Goal: Task Accomplishment & Management: Manage account settings

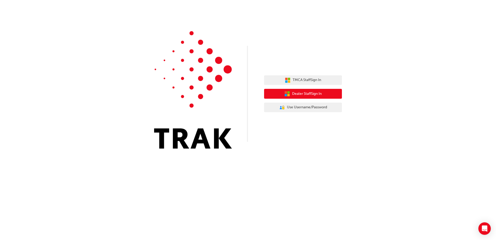
click at [299, 93] on span "Dealer Staff Sign In" at bounding box center [307, 94] width 30 height 6
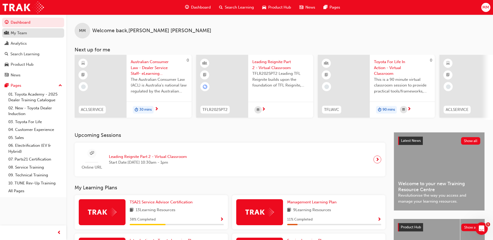
click at [29, 36] on link "My Team" at bounding box center [33, 33] width 62 height 10
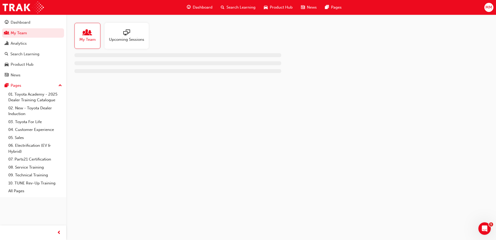
click at [129, 44] on div "Upcoming Sessions" at bounding box center [127, 36] width 44 height 26
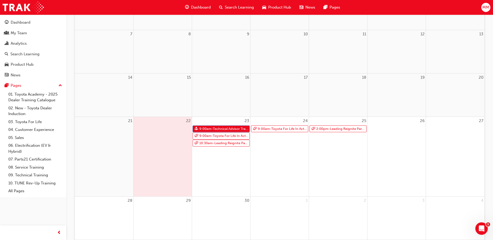
scroll to position [117, 0]
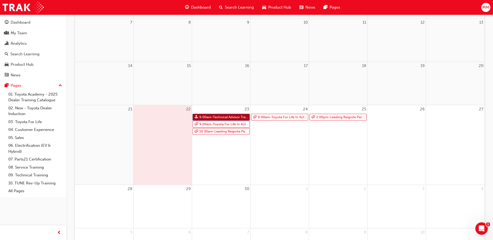
click at [226, 117] on link "9:00am - Technical Advisor Training" at bounding box center [220, 117] width 57 height 7
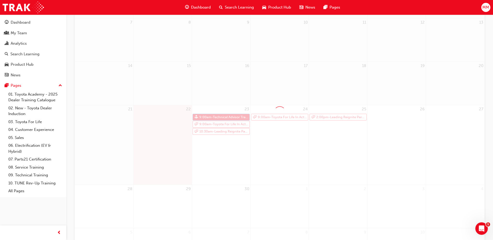
click at [226, 117] on div at bounding box center [280, 112] width 410 height 319
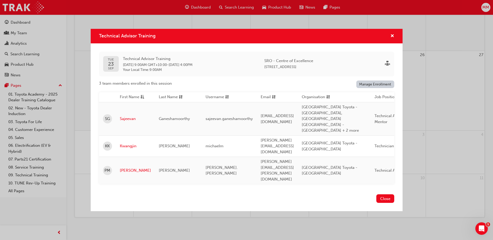
scroll to position [174, 0]
click at [395, 192] on div "Close" at bounding box center [247, 201] width 312 height 19
click at [392, 194] on button "Close" at bounding box center [385, 198] width 18 height 9
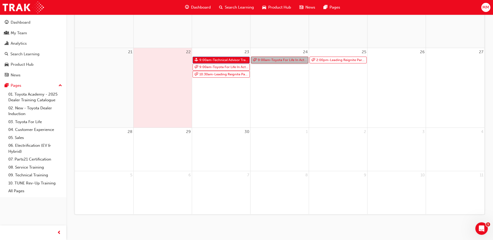
click at [287, 59] on link "9:00am - Toyota For Life In Action - Virtual Classroom" at bounding box center [279, 60] width 57 height 7
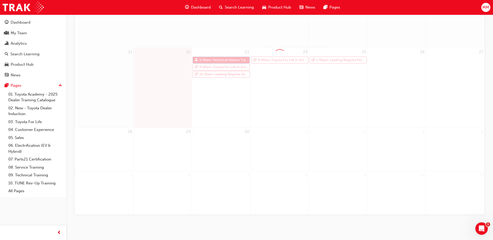
click at [287, 59] on div at bounding box center [280, 55] width 410 height 319
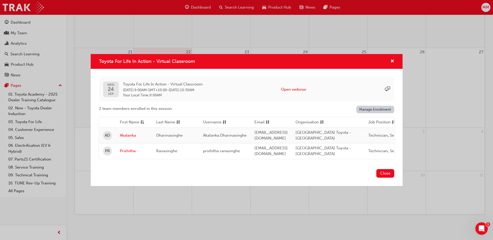
click at [384, 177] on button "Close" at bounding box center [385, 173] width 18 height 9
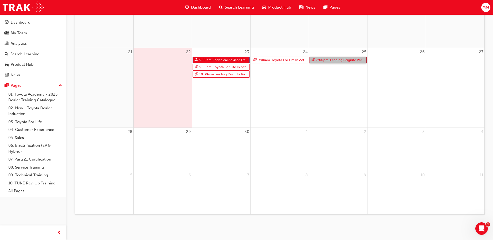
click at [346, 60] on link "2:00pm - Leading Reignite Part 2 - Virtual Classroom" at bounding box center [337, 60] width 57 height 7
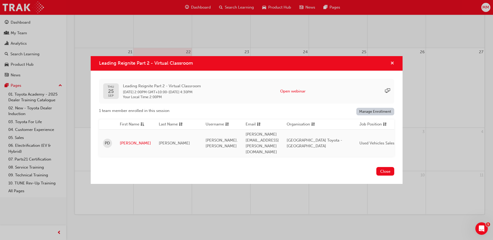
click at [390, 66] on span "cross-icon" at bounding box center [392, 63] width 4 height 5
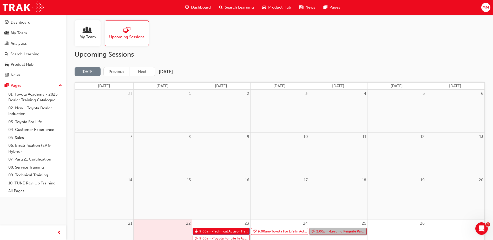
scroll to position [0, 0]
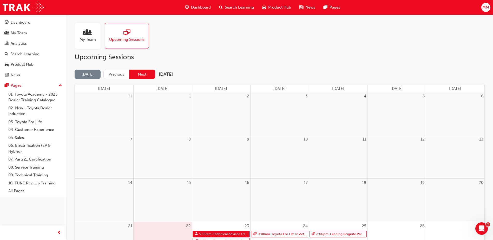
click at [136, 75] on button "Next" at bounding box center [142, 75] width 26 height 10
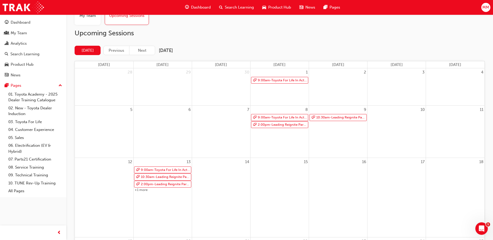
scroll to position [26, 0]
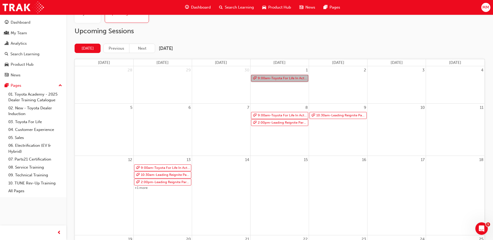
click at [280, 79] on link "9:00am - Toyota For Life In Action - Virtual Classroom" at bounding box center [279, 78] width 57 height 7
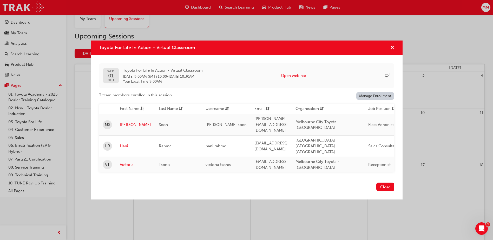
scroll to position [19, 0]
click at [390, 49] on span "cross-icon" at bounding box center [392, 48] width 4 height 5
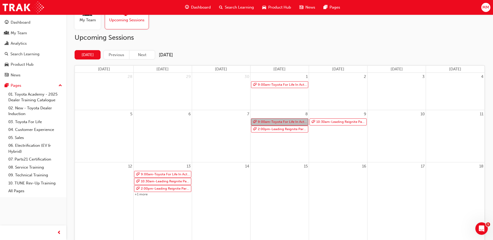
click at [263, 121] on link "9:00am - Toyota For Life In Action - Virtual Classroom" at bounding box center [279, 121] width 57 height 7
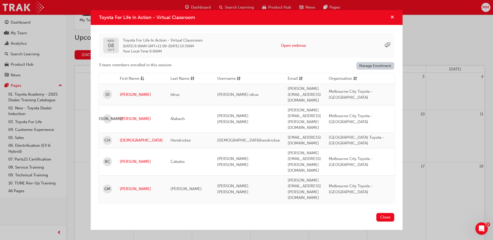
click at [393, 20] on span "cross-icon" at bounding box center [392, 17] width 4 height 5
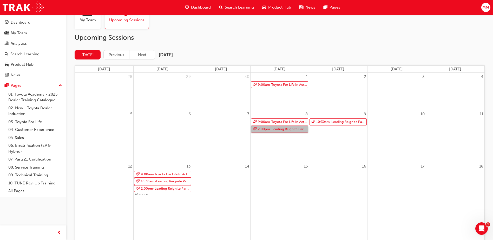
click at [287, 129] on link "2:00pm - Leading Reignite Part 2 - Virtual Classroom" at bounding box center [279, 129] width 57 height 7
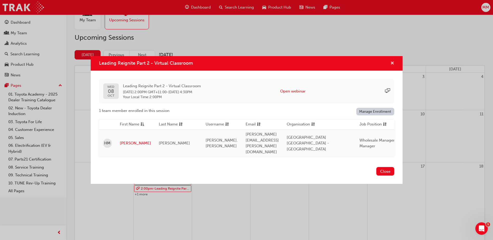
click at [392, 66] on span "cross-icon" at bounding box center [392, 63] width 4 height 5
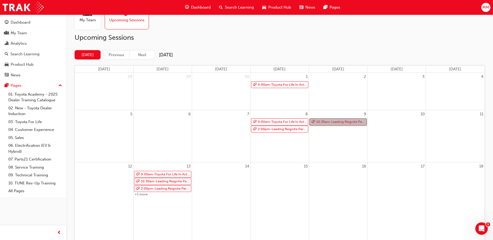
click at [351, 121] on link "10:30am - Leading Reignite Part 2 - Virtual Classroom" at bounding box center [337, 121] width 57 height 7
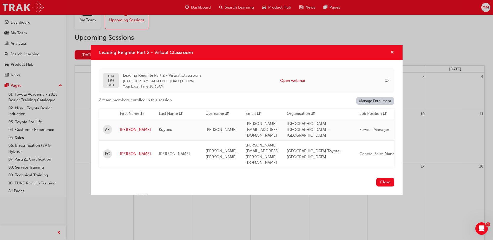
click at [392, 55] on span "cross-icon" at bounding box center [392, 52] width 4 height 5
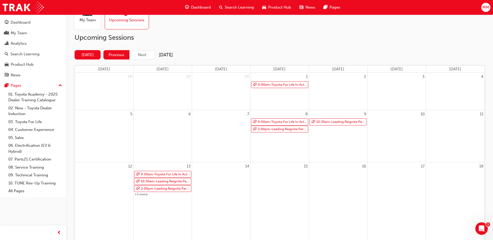
click at [119, 53] on button "Previous" at bounding box center [116, 55] width 26 height 10
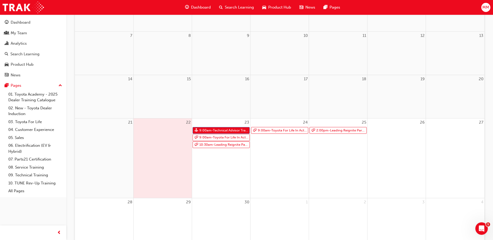
scroll to position [104, 0]
click at [229, 137] on link "9:00am - Toyota For Life In Action - Virtual Classroom" at bounding box center [220, 137] width 57 height 7
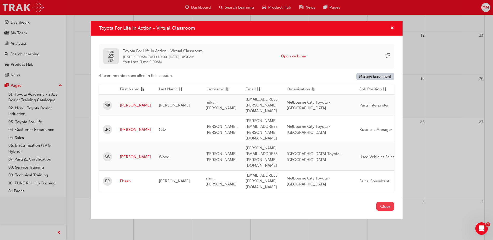
click at [388, 202] on button "Close" at bounding box center [385, 206] width 18 height 9
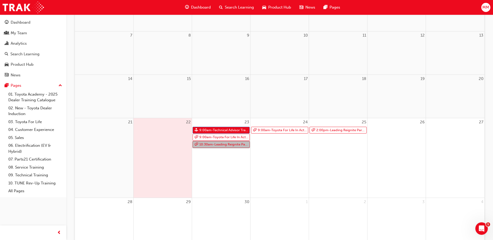
click at [239, 146] on link "10:30am - Leading Reignite Part 2 - Virtual Classroom" at bounding box center [220, 144] width 57 height 7
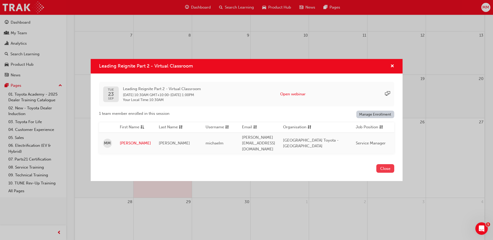
click at [391, 165] on button "Close" at bounding box center [385, 168] width 18 height 9
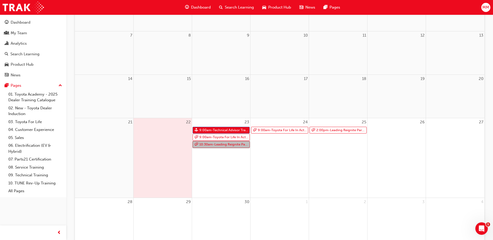
scroll to position [0, 0]
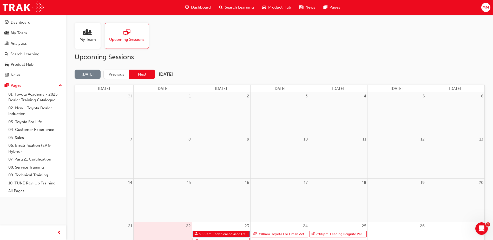
click at [144, 75] on button "Next" at bounding box center [142, 75] width 26 height 10
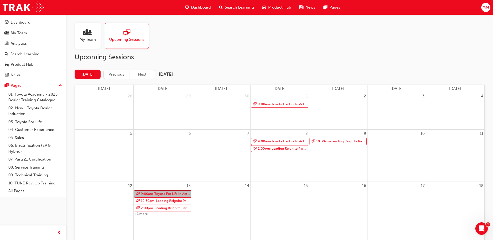
click at [175, 194] on link "9:00am - Toyota For Life In Action - Virtual Classroom" at bounding box center [162, 193] width 57 height 7
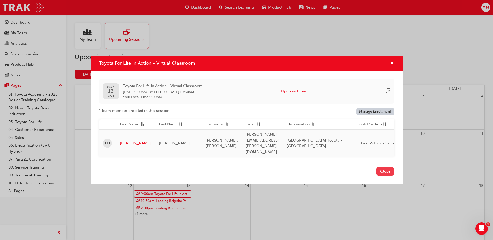
click at [387, 171] on button "Close" at bounding box center [385, 171] width 18 height 9
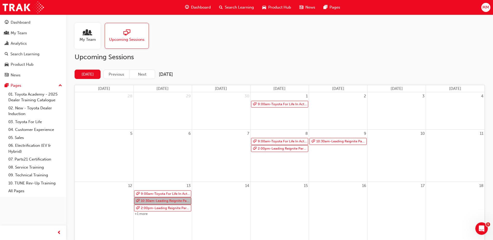
click at [181, 200] on link "10:30am - Leading Reignite Part 2 - Virtual Classroom" at bounding box center [162, 200] width 57 height 7
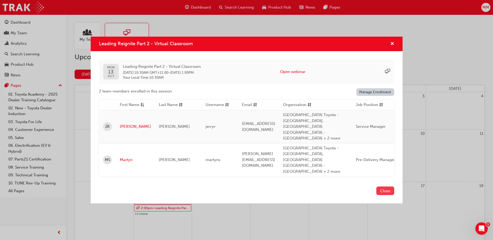
click at [383, 186] on button "Close" at bounding box center [385, 190] width 18 height 9
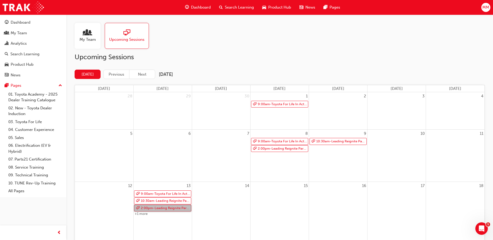
click at [177, 208] on link "2:00pm - Leading Reignite Part 2 - Virtual Classroom" at bounding box center [162, 208] width 57 height 7
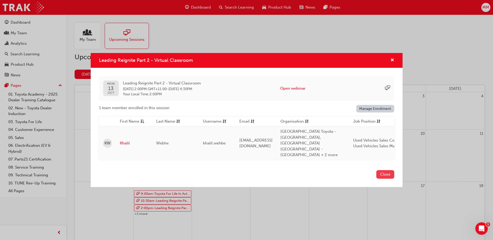
click at [384, 176] on button "Close" at bounding box center [385, 174] width 18 height 9
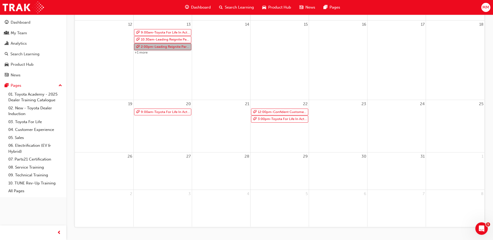
scroll to position [162, 0]
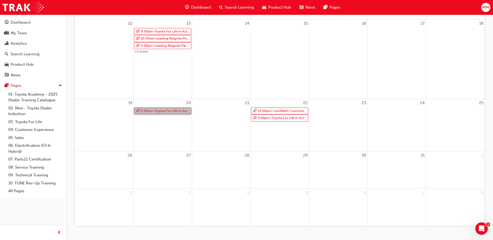
click at [174, 110] on link "9:00am - Toyota For Life In Action - Virtual Classroom" at bounding box center [162, 110] width 57 height 7
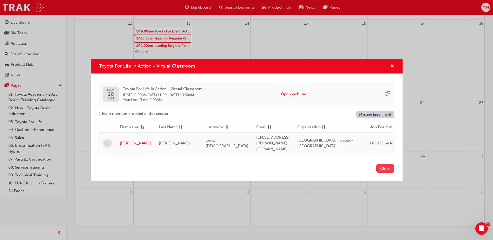
click at [388, 167] on button "Close" at bounding box center [385, 168] width 18 height 9
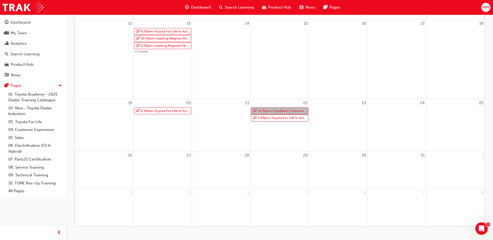
click at [278, 109] on link "12:00pm - Confident Customer Conversations" at bounding box center [279, 110] width 57 height 7
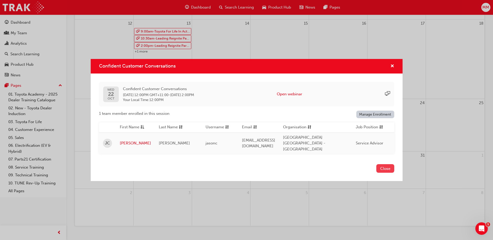
click at [381, 170] on button "Close" at bounding box center [385, 168] width 18 height 9
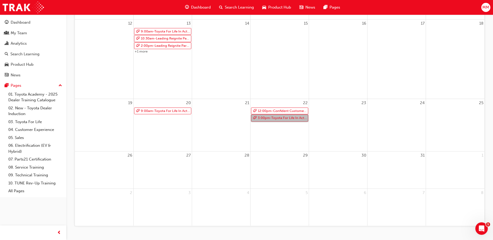
click at [283, 118] on link "3:00pm - Toyota For Life In Action - Virtual Classroom" at bounding box center [279, 118] width 57 height 7
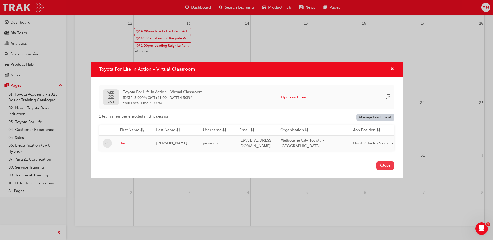
click at [384, 167] on button "Close" at bounding box center [385, 165] width 18 height 9
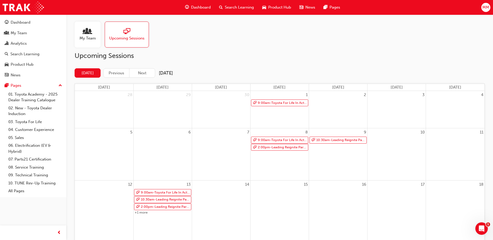
scroll to position [0, 0]
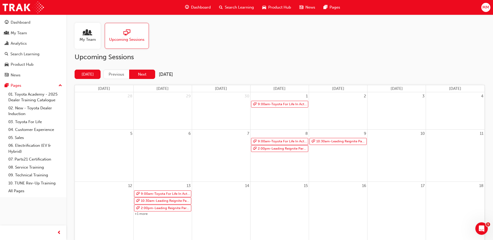
click at [142, 76] on button "Next" at bounding box center [142, 75] width 26 height 10
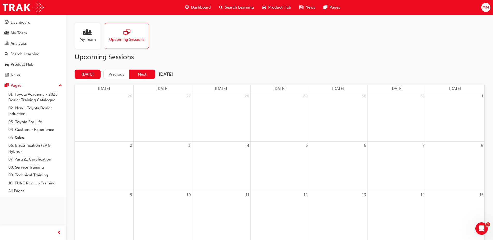
click at [140, 75] on button "Next" at bounding box center [142, 75] width 26 height 10
click at [131, 76] on button "Next" at bounding box center [142, 75] width 26 height 10
click at [134, 76] on button "Next" at bounding box center [142, 75] width 26 height 10
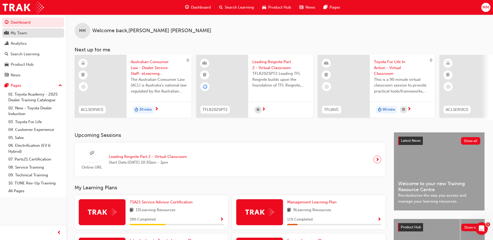
click at [25, 33] on div "My Team" at bounding box center [19, 33] width 16 height 6
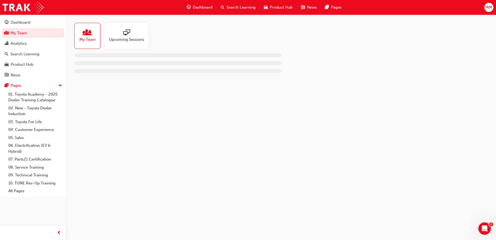
click at [137, 47] on div "Upcoming Sessions" at bounding box center [127, 36] width 44 height 26
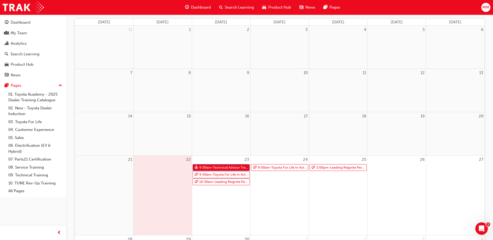
scroll to position [97, 0]
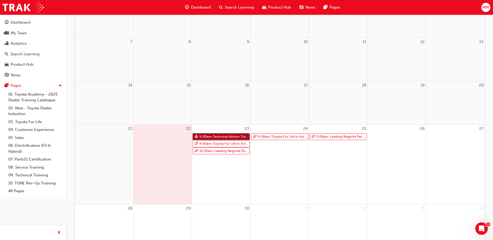
click at [234, 138] on link "9:00am - Technical Advisor Training" at bounding box center [220, 136] width 57 height 7
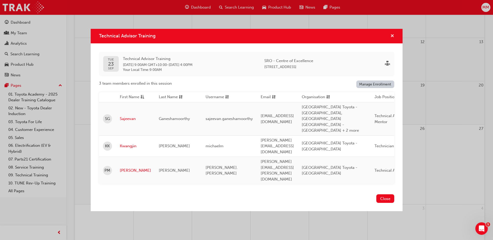
click at [392, 39] on span "cross-icon" at bounding box center [392, 36] width 4 height 5
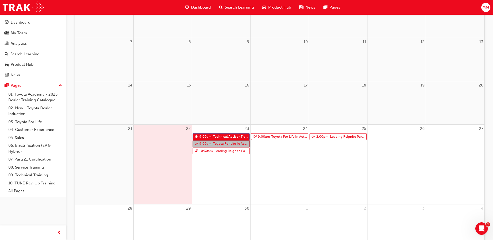
click at [230, 142] on link "9:00am - Toyota For Life In Action - Virtual Classroom" at bounding box center [220, 143] width 57 height 7
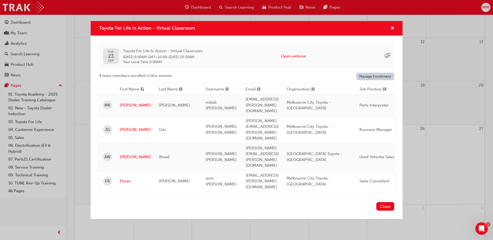
click at [389, 32] on div "Toyota For Life In Action - Virtual Classroom" at bounding box center [390, 28] width 8 height 6
click at [387, 32] on div "Toyota For Life In Action - Virtual Classroom" at bounding box center [390, 28] width 8 height 6
click at [392, 31] on span "cross-icon" at bounding box center [392, 28] width 4 height 5
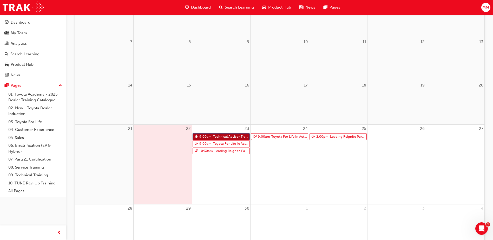
click at [234, 136] on link "9:00am - Technical Advisor Training" at bounding box center [220, 136] width 57 height 7
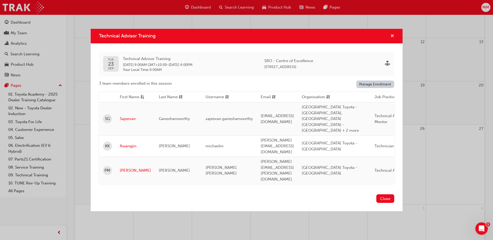
click at [392, 39] on span "cross-icon" at bounding box center [392, 36] width 4 height 5
